Goal: Task Accomplishment & Management: Use online tool/utility

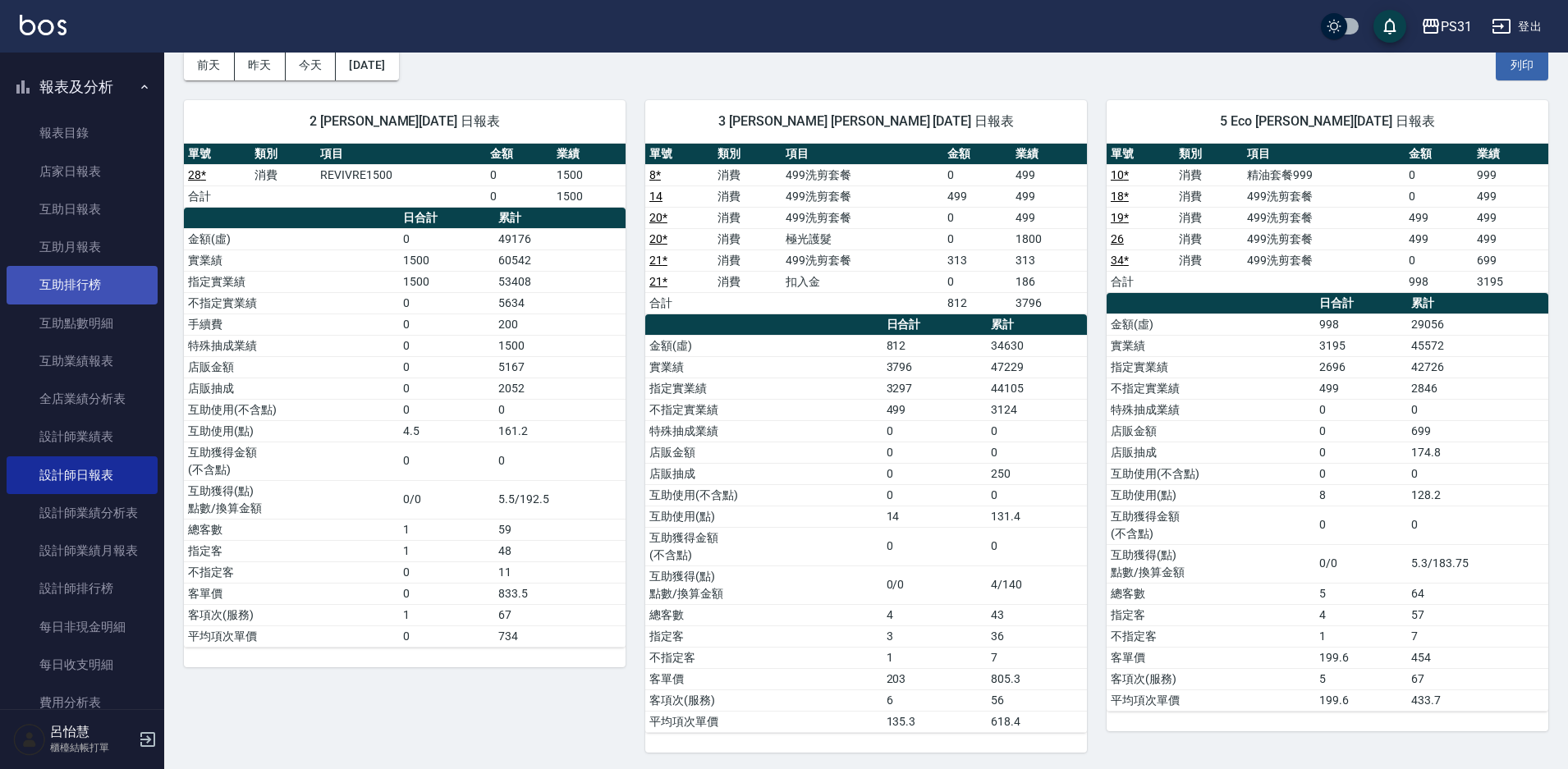
scroll to position [565, 0]
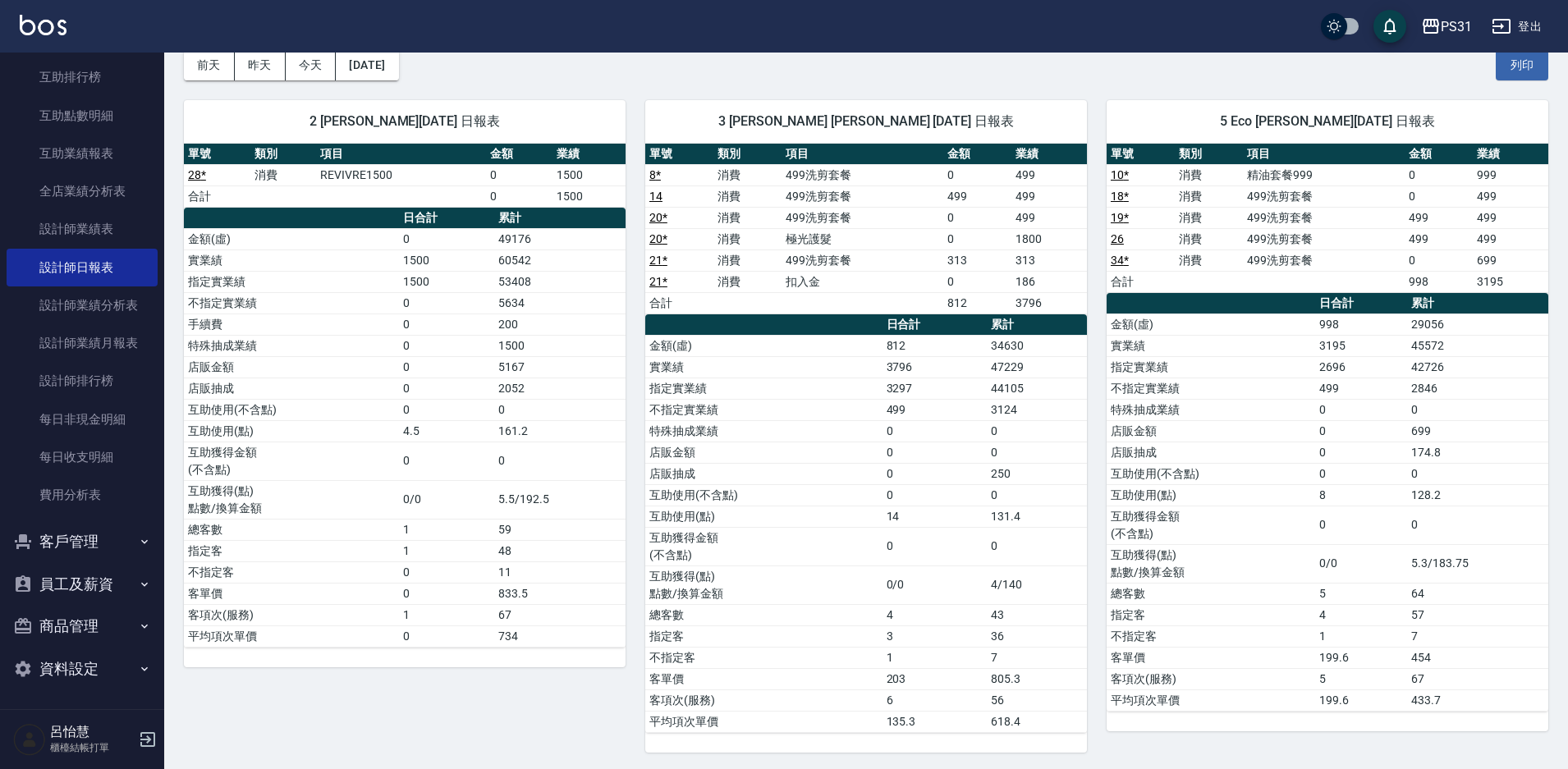
click at [95, 585] on button "員工及薪資" at bounding box center [82, 584] width 151 height 42
click at [85, 631] on link "全店打卡記錄" at bounding box center [82, 630] width 151 height 37
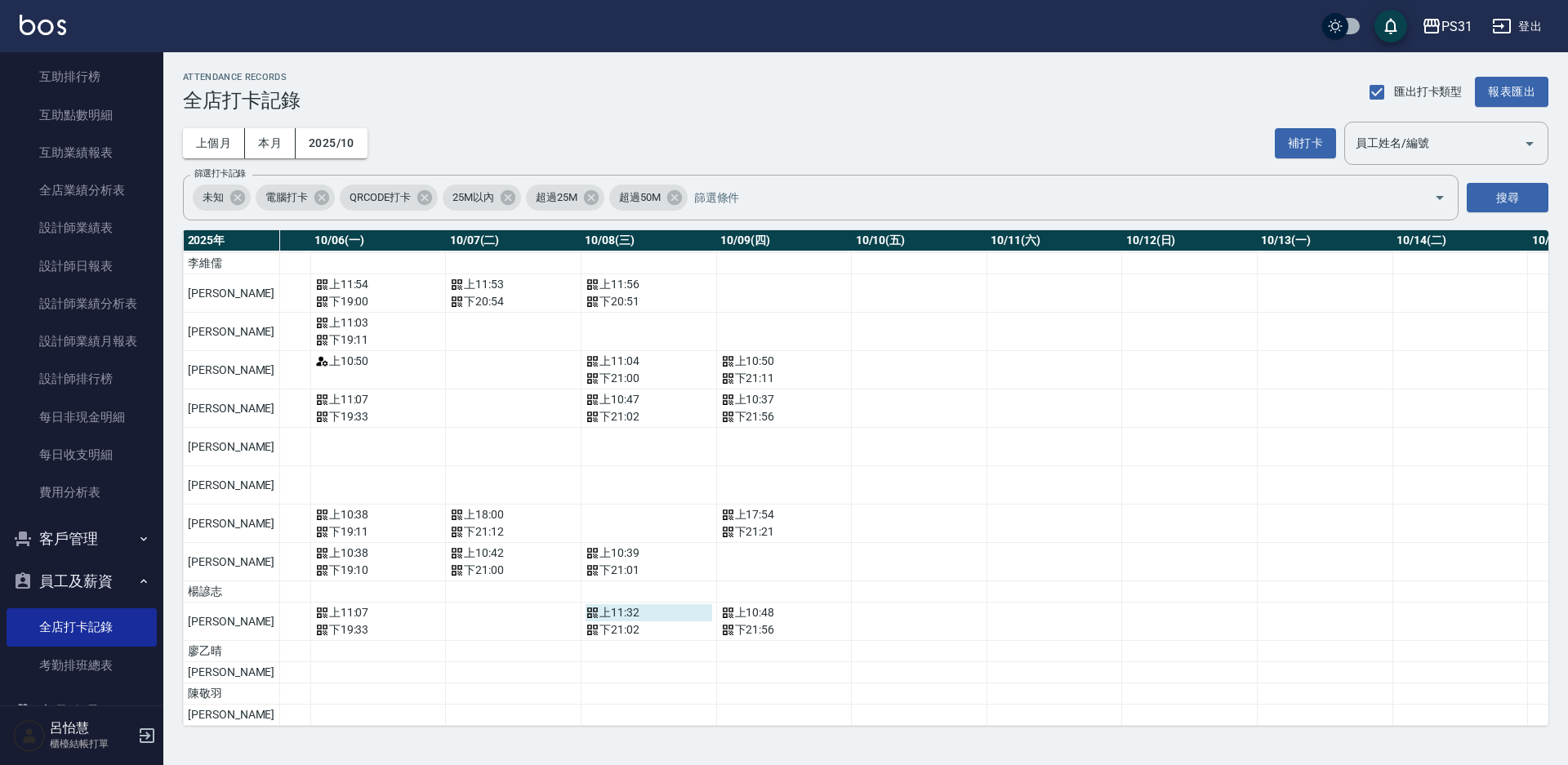
scroll to position [379, 840]
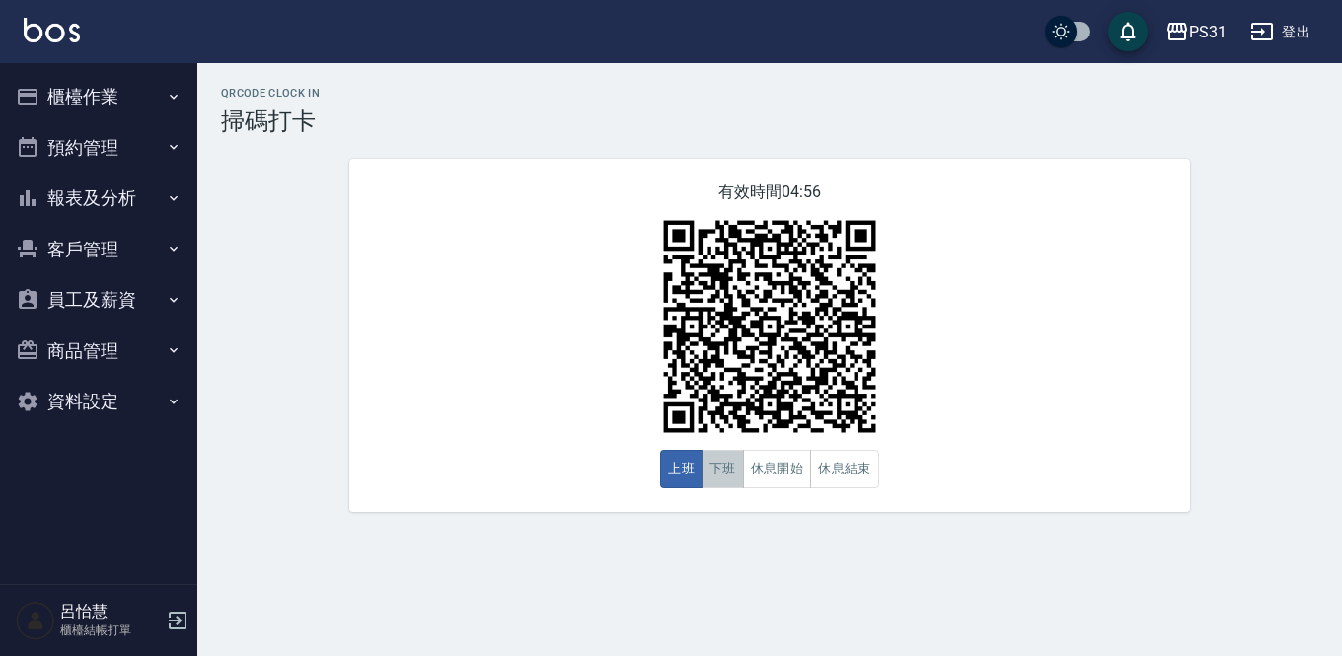
click at [717, 473] on button "下班" at bounding box center [722, 469] width 42 height 38
